Goal: Task Accomplishment & Management: Manage account settings

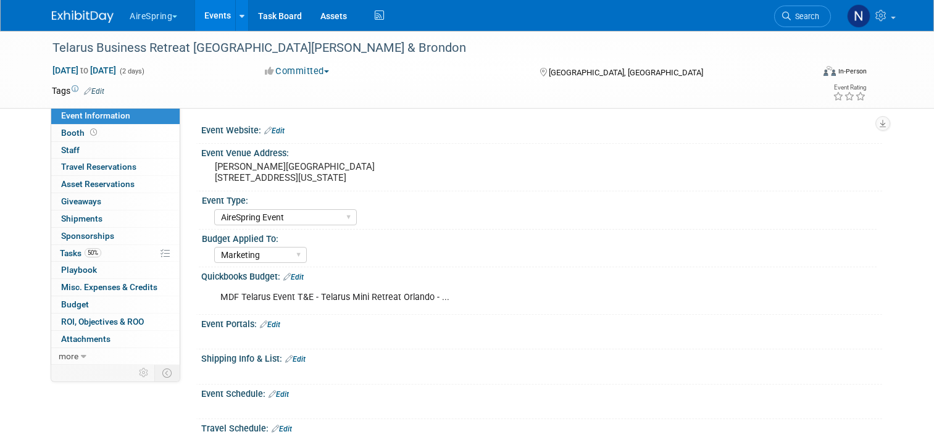
select select "AireSpring Event"
select select "Marketing"
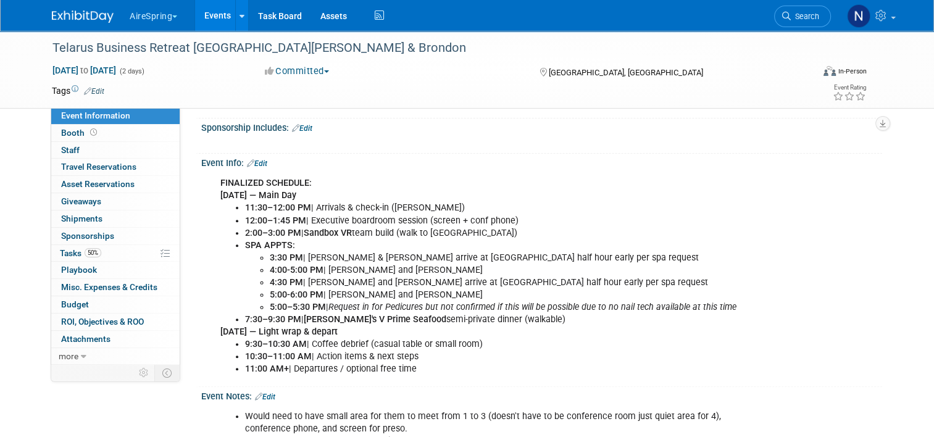
click at [195, 20] on link "Events" at bounding box center [217, 15] width 45 height 31
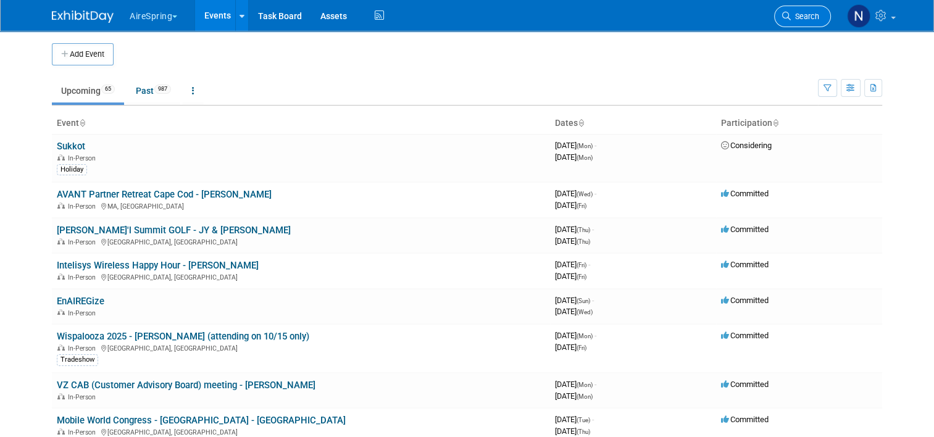
click at [805, 17] on span "Search" at bounding box center [805, 16] width 28 height 9
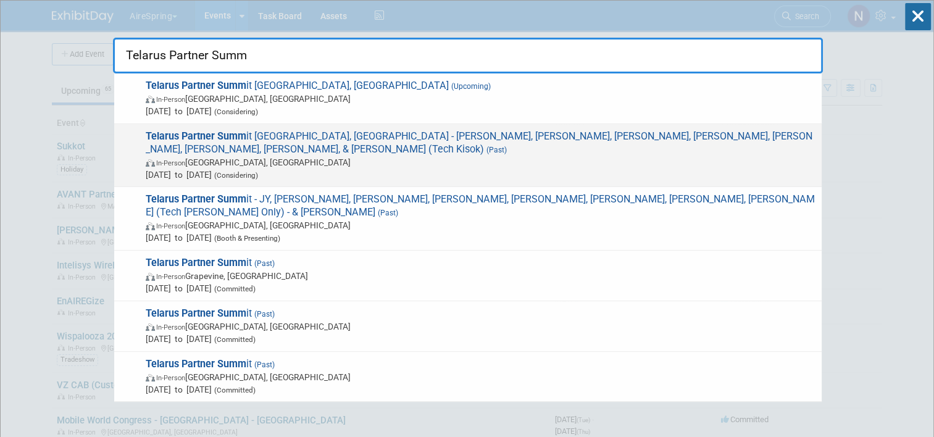
type input "Telarus Partner Summ"
click at [363, 156] on span "In-Person [GEOGRAPHIC_DATA], [GEOGRAPHIC_DATA]" at bounding box center [481, 162] width 670 height 12
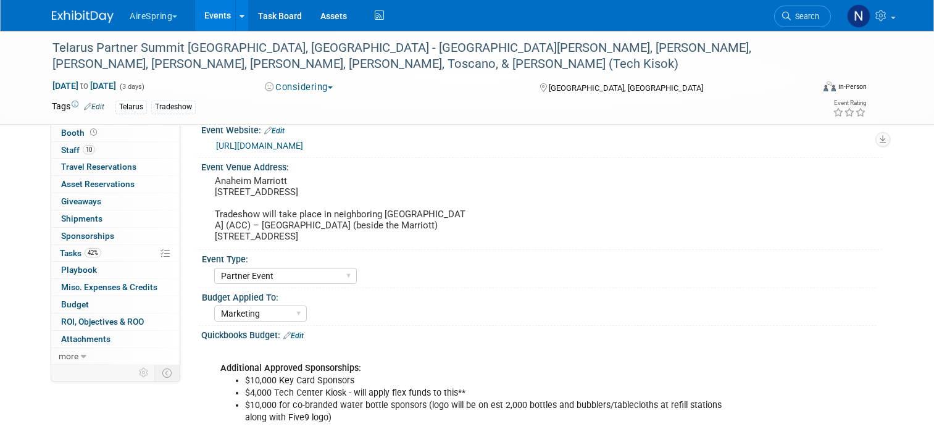
select select "Partner Event"
select select "Marketing"
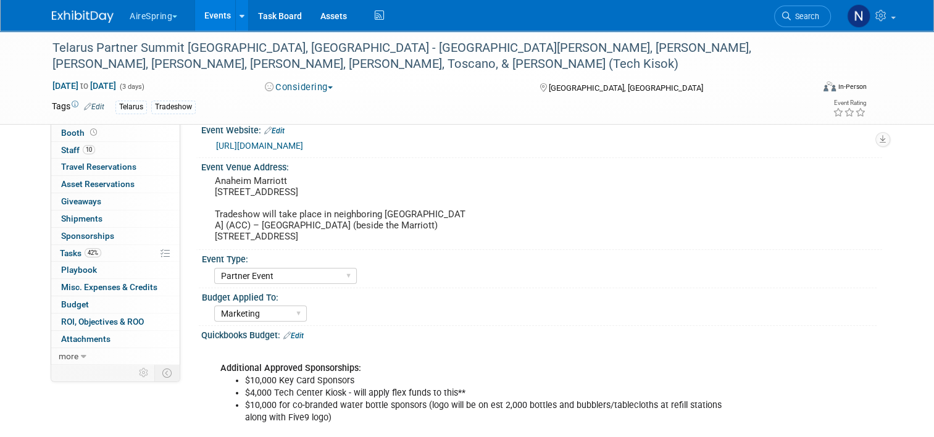
click at [296, 81] on button "Considering" at bounding box center [299, 87] width 77 height 13
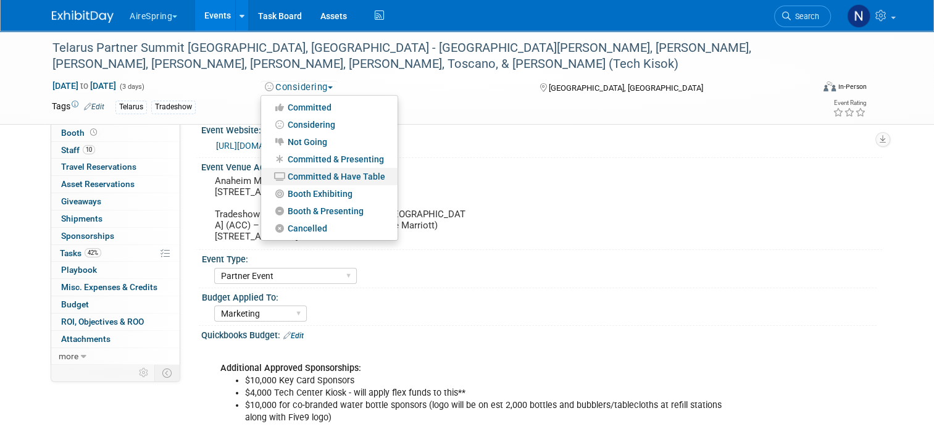
click at [300, 168] on link "Committed & Have Table" at bounding box center [329, 176] width 136 height 17
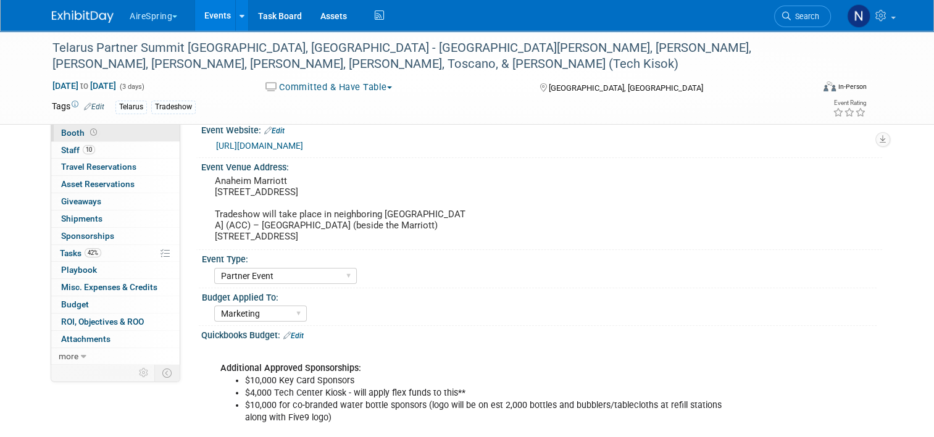
click at [69, 133] on span "Booth" at bounding box center [80, 133] width 38 height 10
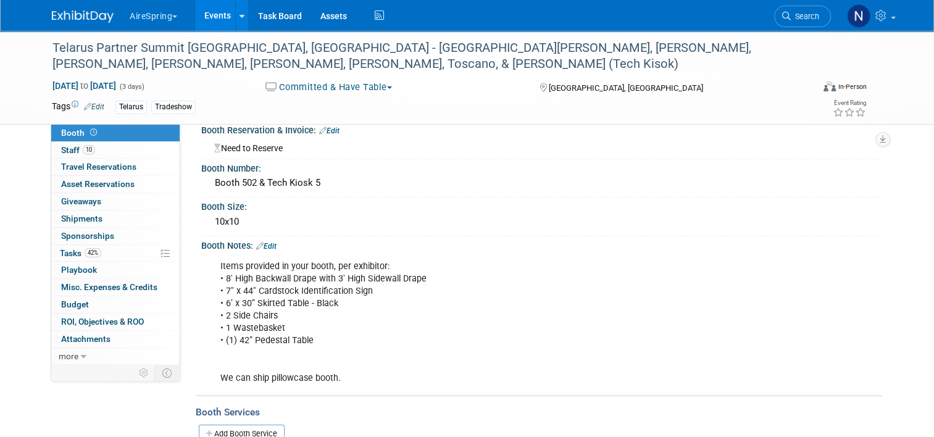
click at [217, 6] on link "Events" at bounding box center [217, 15] width 45 height 31
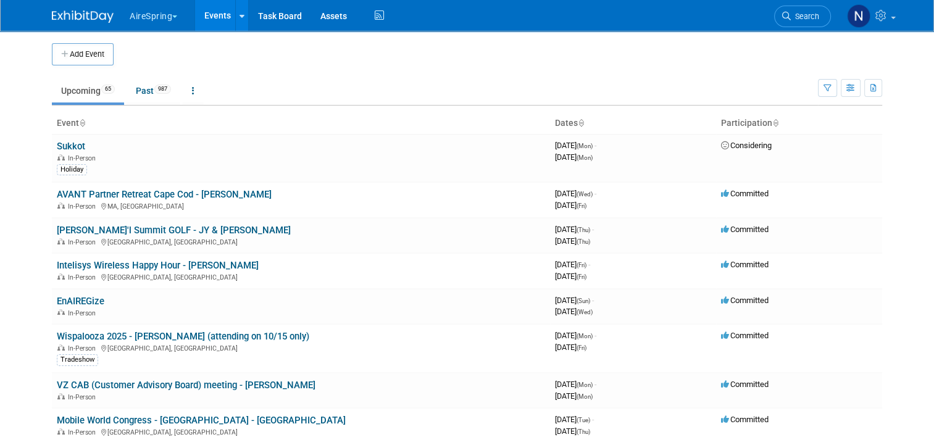
click at [82, 93] on link "Upcoming 65" at bounding box center [88, 90] width 72 height 23
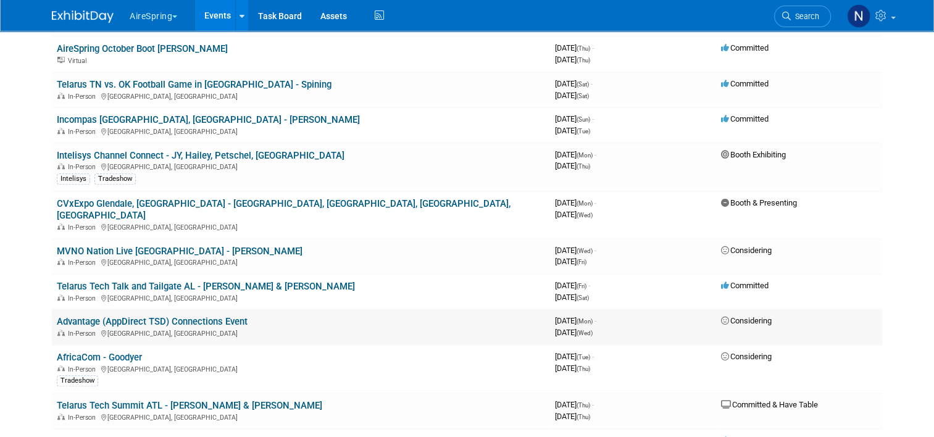
scroll to position [679, 0]
click at [161, 151] on link "Intelisys Channel Connect - JY, Hailey, Petschel, [GEOGRAPHIC_DATA]" at bounding box center [201, 156] width 288 height 11
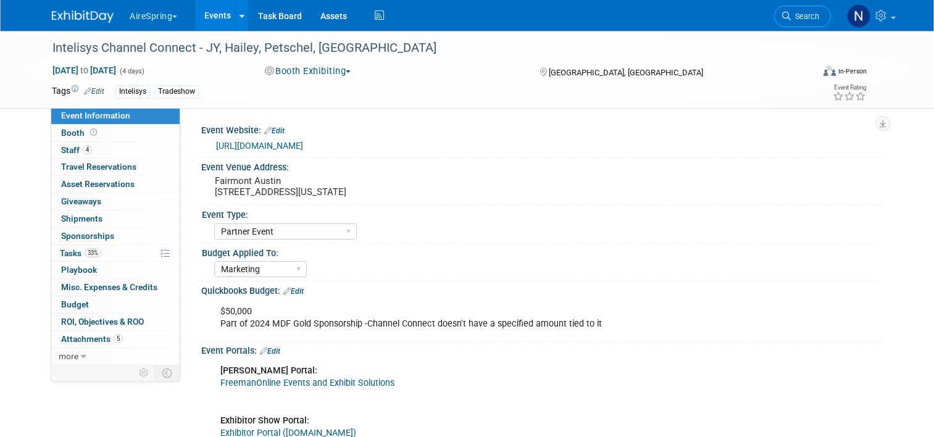
select select "Partner Event"
select select "Marketing"
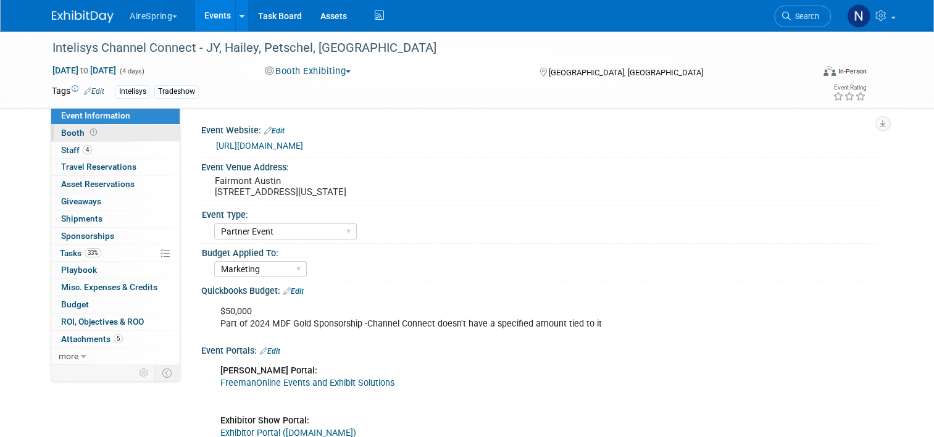
click at [120, 133] on link "Booth" at bounding box center [115, 133] width 128 height 17
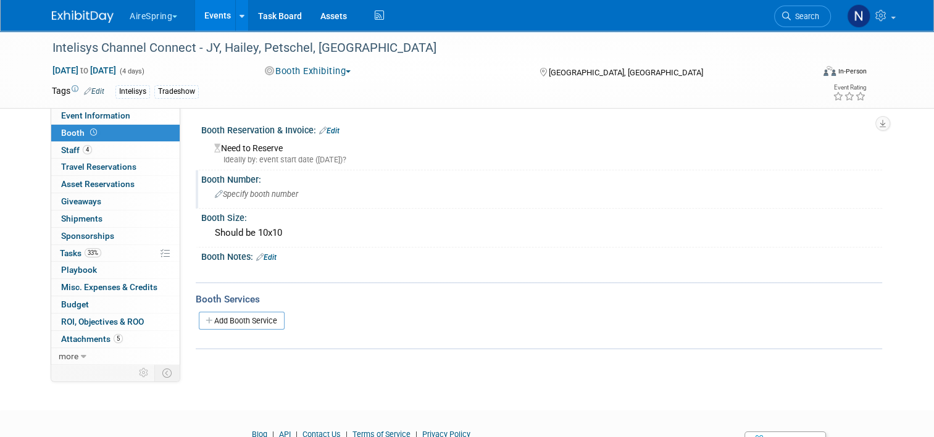
click at [241, 190] on span "Specify booth number" at bounding box center [256, 194] width 83 height 9
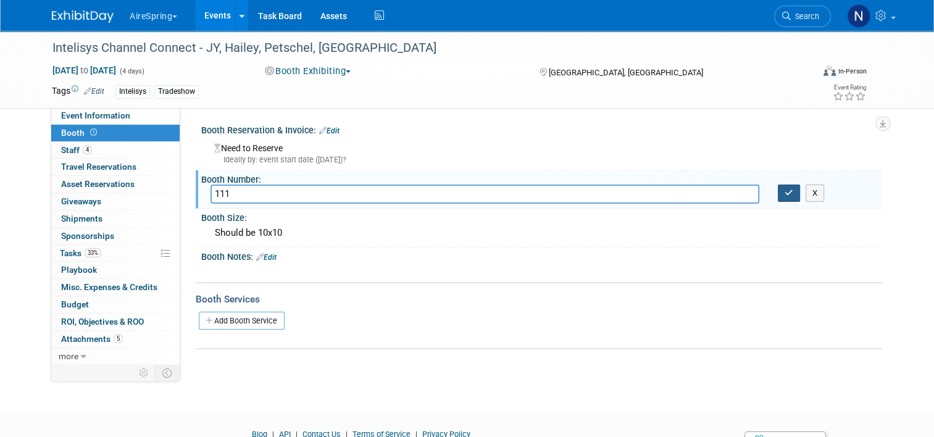
type input "111"
click at [799, 193] on button "button" at bounding box center [789, 193] width 22 height 17
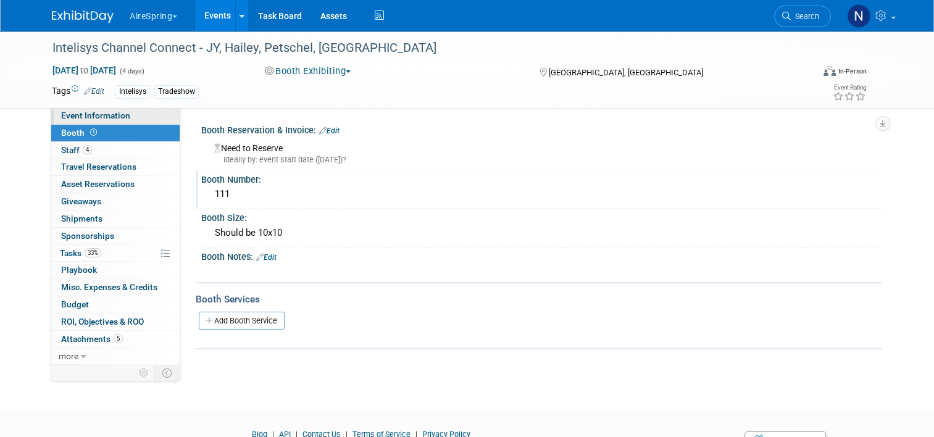
click at [91, 113] on span "Event Information" at bounding box center [95, 116] width 69 height 10
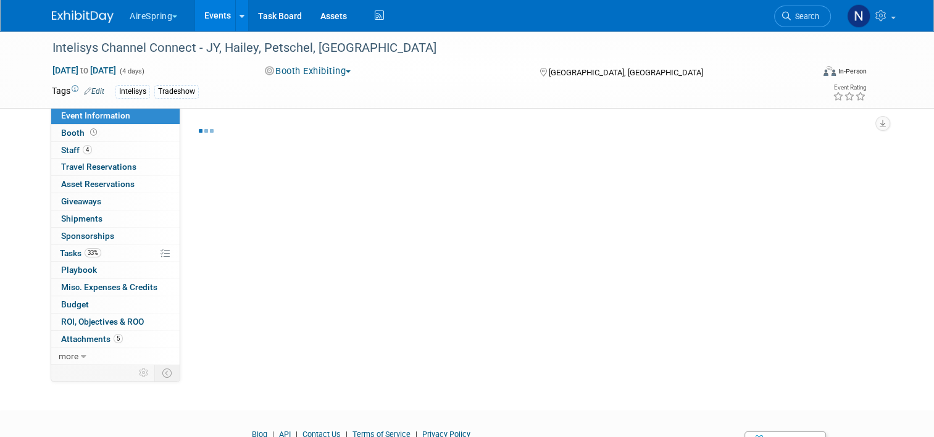
select select "Partner Event"
select select "Marketing"
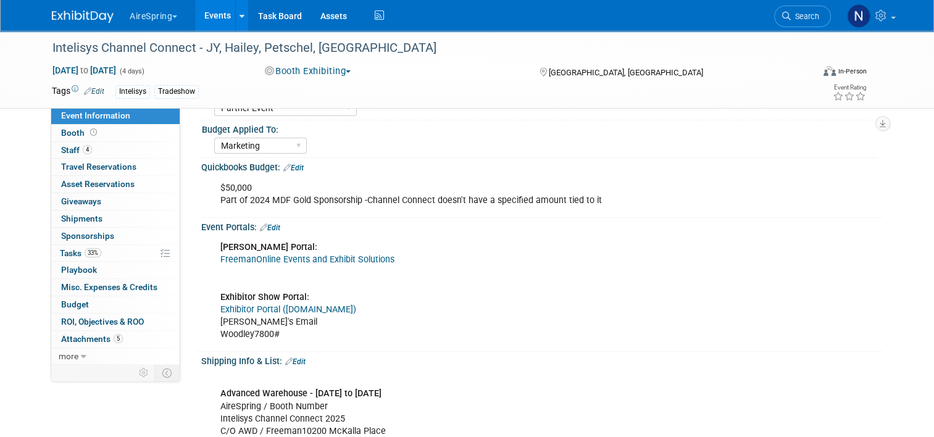
scroll to position [185, 0]
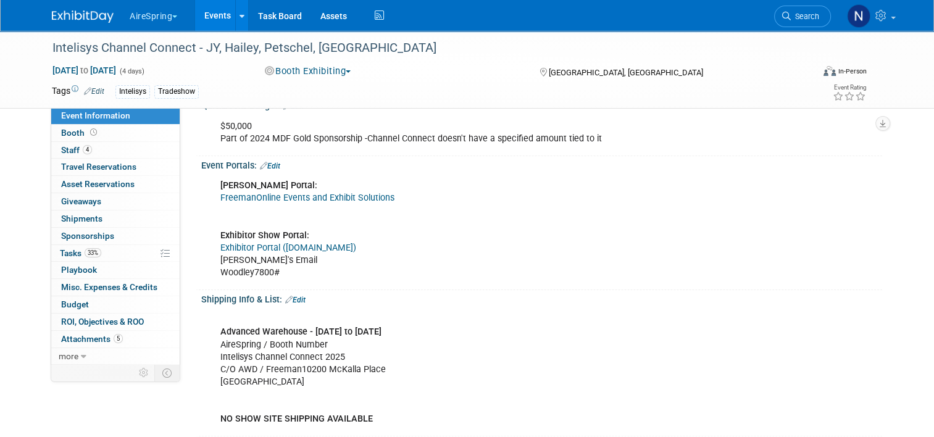
click at [297, 296] on link "Edit" at bounding box center [295, 300] width 20 height 9
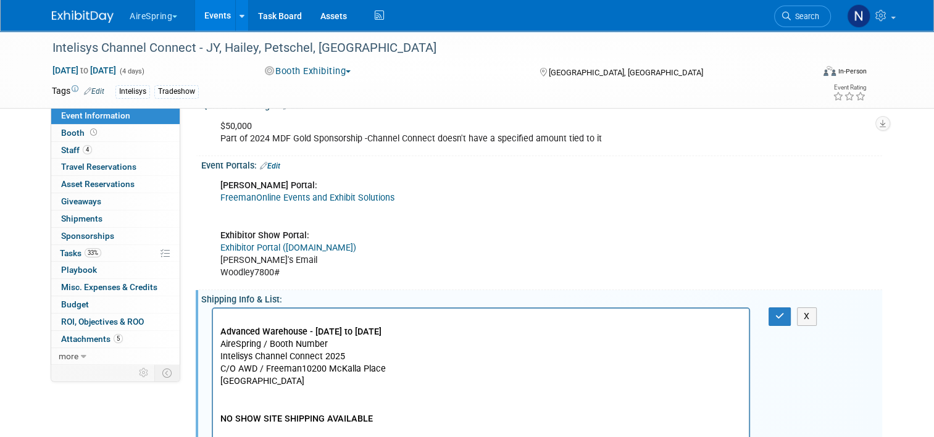
scroll to position [0, 0]
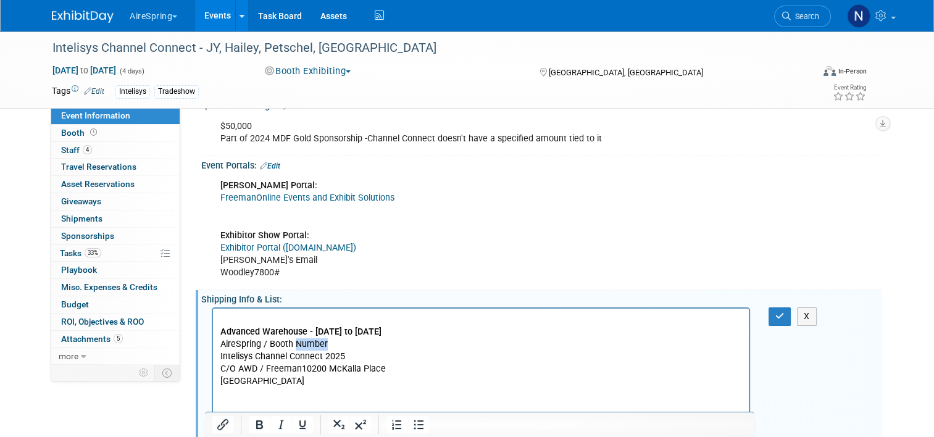
drag, startPoint x: 330, startPoint y: 345, endPoint x: 296, endPoint y: 342, distance: 33.4
click at [296, 342] on p "Advanced Warehouse - Oct 2nd to Oct 24th AireSpring / Booth Number Intelisys Ch…" at bounding box center [481, 370] width 522 height 112
click at [790, 319] on button "button" at bounding box center [780, 317] width 23 height 18
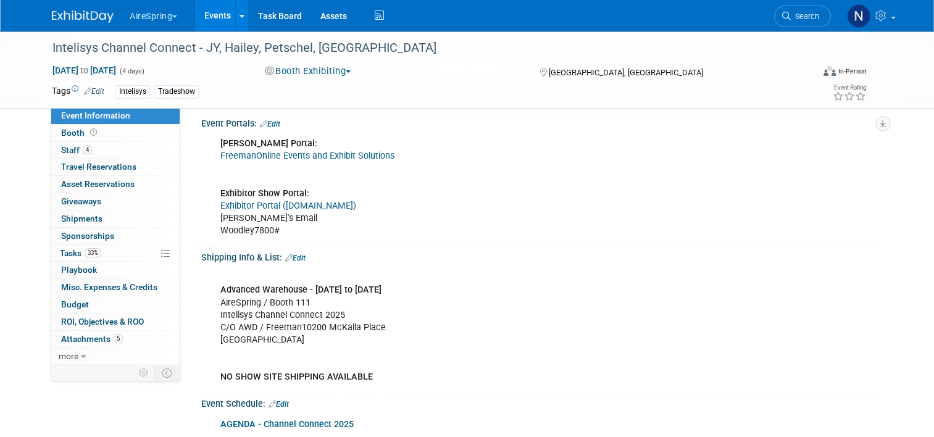
scroll to position [185, 0]
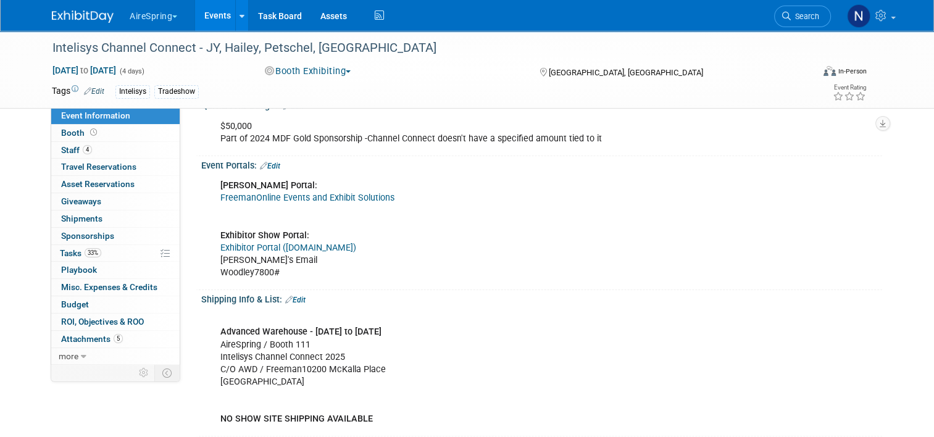
click at [272, 166] on link "Edit" at bounding box center [270, 166] width 20 height 9
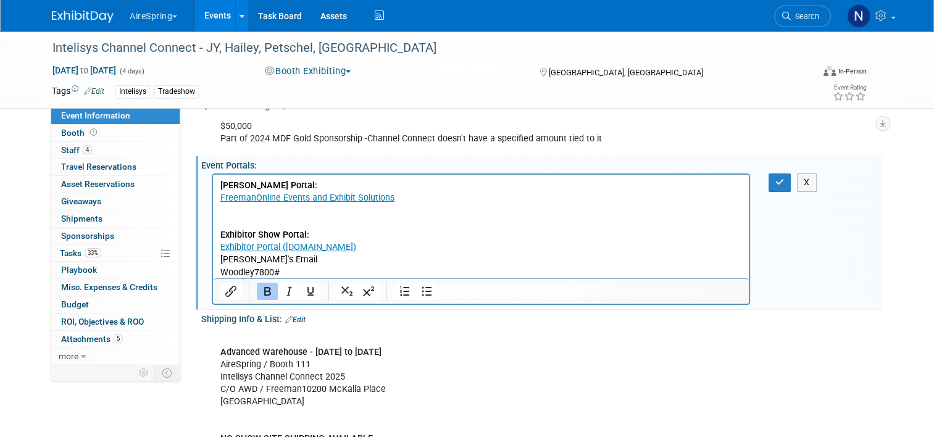
scroll to position [0, 0]
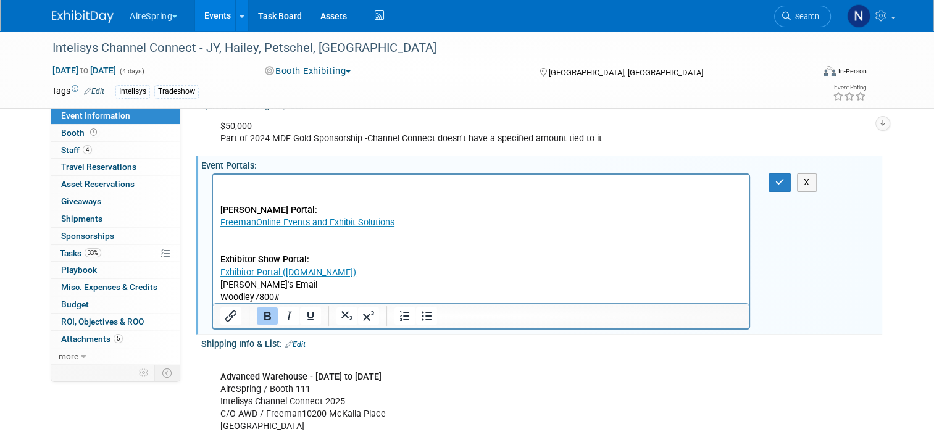
click at [288, 181] on p "Rich Text Area. Press ALT-0 for help." at bounding box center [481, 186] width 522 height 12
click at [792, 178] on button "button" at bounding box center [780, 183] width 23 height 18
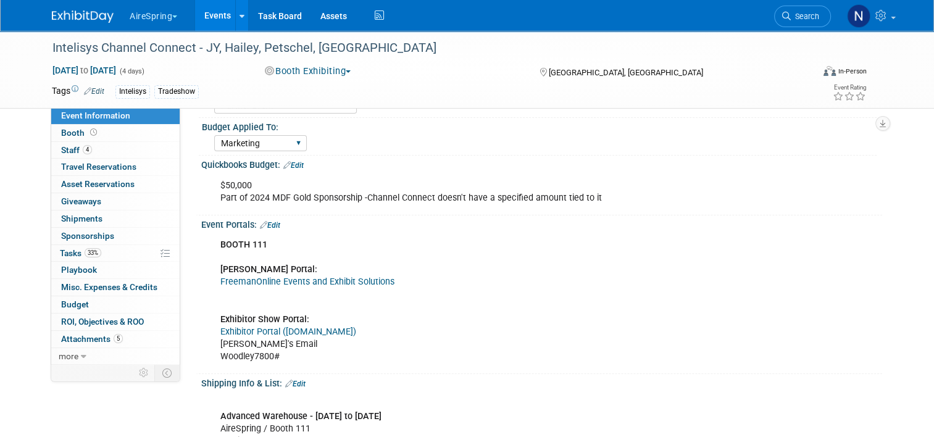
scroll to position [124, 0]
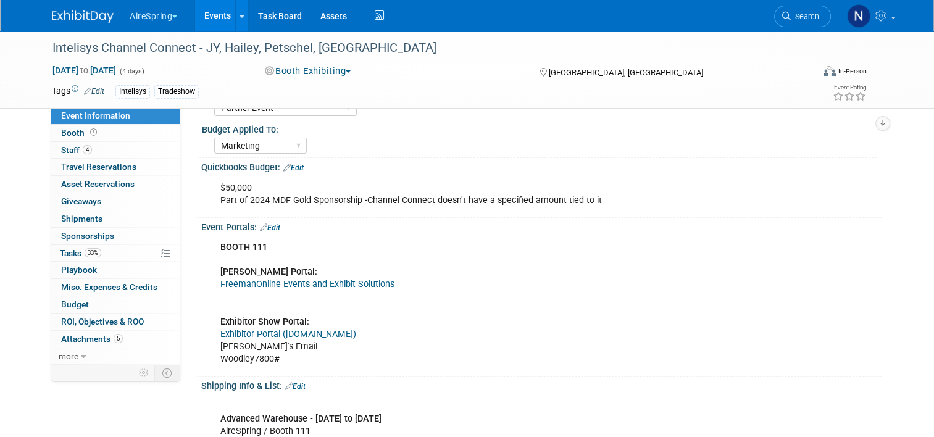
click at [263, 226] on link "Edit" at bounding box center [270, 228] width 20 height 9
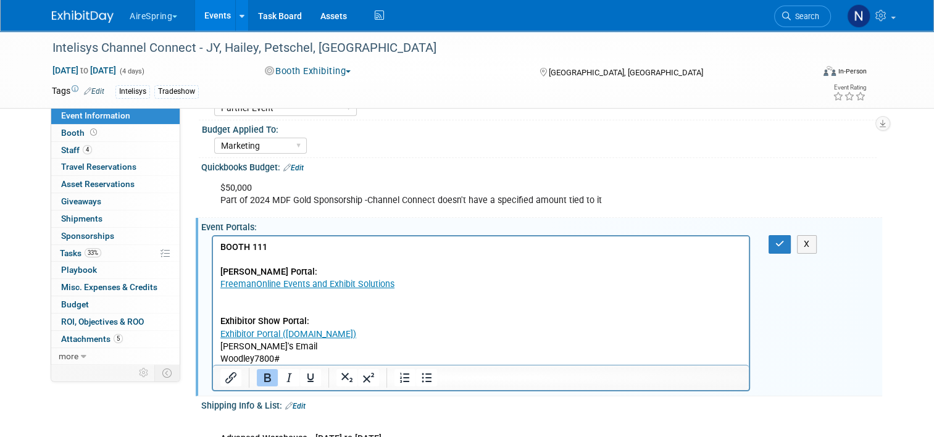
scroll to position [0, 0]
click at [367, 289] on link "FreemanOnline Events and Exhibit Solutions" at bounding box center [307, 284] width 174 height 10
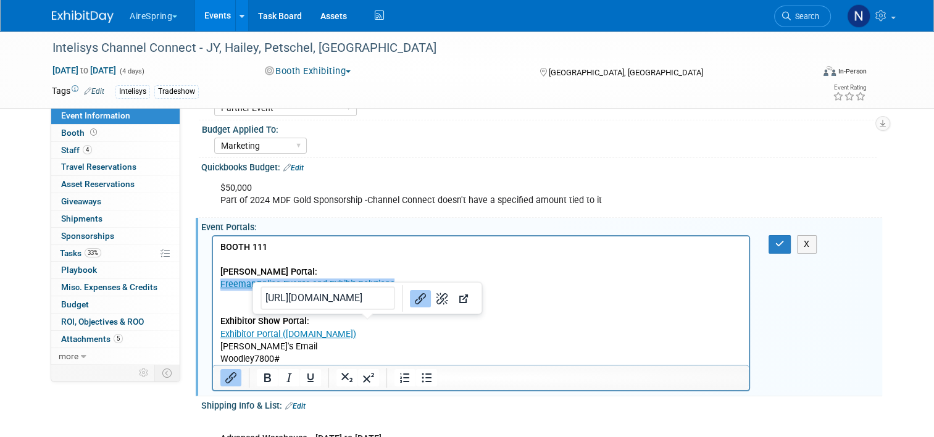
drag, startPoint x: 405, startPoint y: 290, endPoint x: 192, endPoint y: 287, distance: 213.1
click at [213, 287] on html "BOOTH 111 Freeman Portal: FreemanOnline Events and Exhibit Solutions Exhibitor …" at bounding box center [481, 301] width 536 height 129
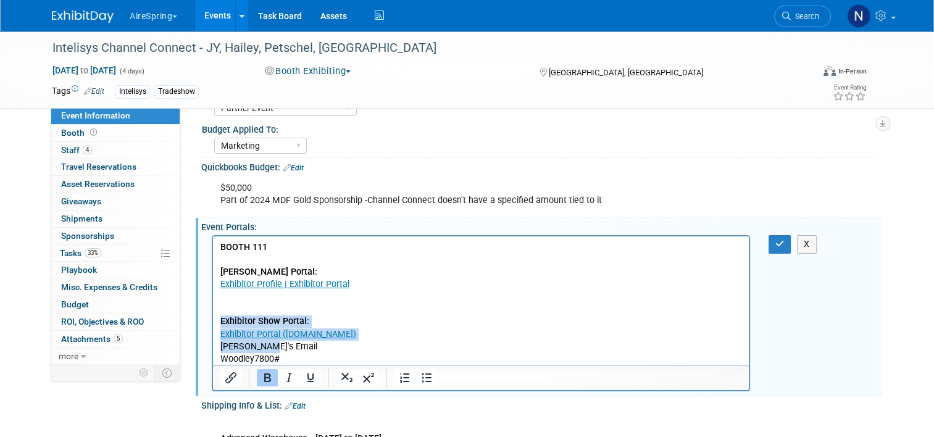
drag, startPoint x: 331, startPoint y: 342, endPoint x: 411, endPoint y: 558, distance: 231.0
click at [213, 324] on html "BOOTH 111 Freeman Portal: Exhibitor Profile | Exhibitor Portal Exhibitor Show P…" at bounding box center [481, 301] width 536 height 129
click at [285, 333] on link "Exhibitor Portal (cvent.com)" at bounding box center [288, 334] width 136 height 10
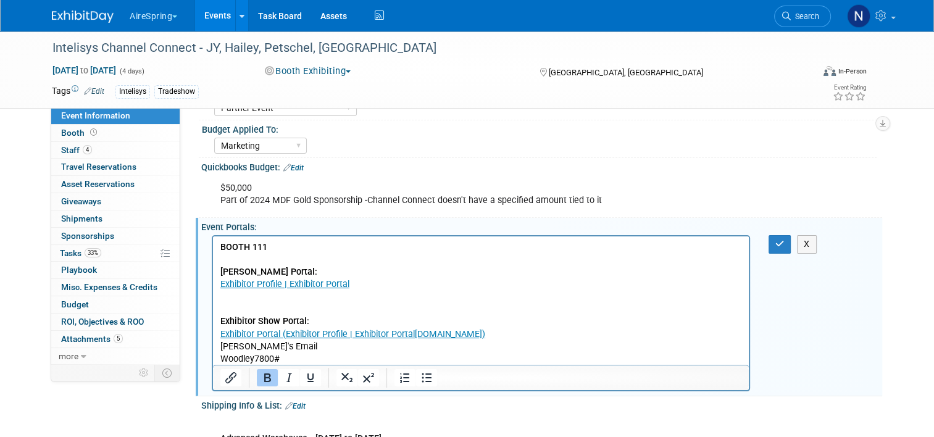
click at [768, 243] on div "X" at bounding box center [787, 244] width 55 height 18
click at [784, 245] on icon "button" at bounding box center [780, 244] width 9 height 9
